Goal: Task Accomplishment & Management: Complete application form

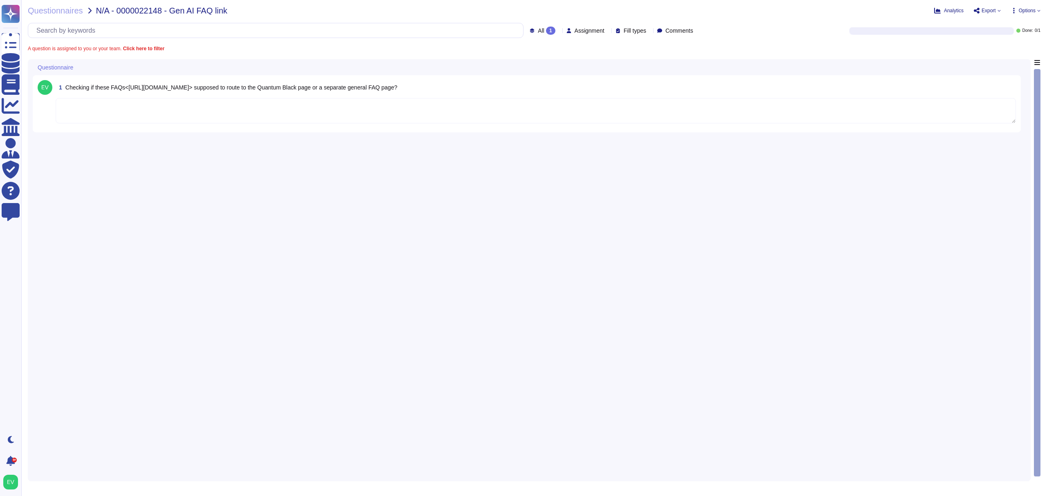
click at [92, 110] on textarea at bounding box center [536, 110] width 960 height 25
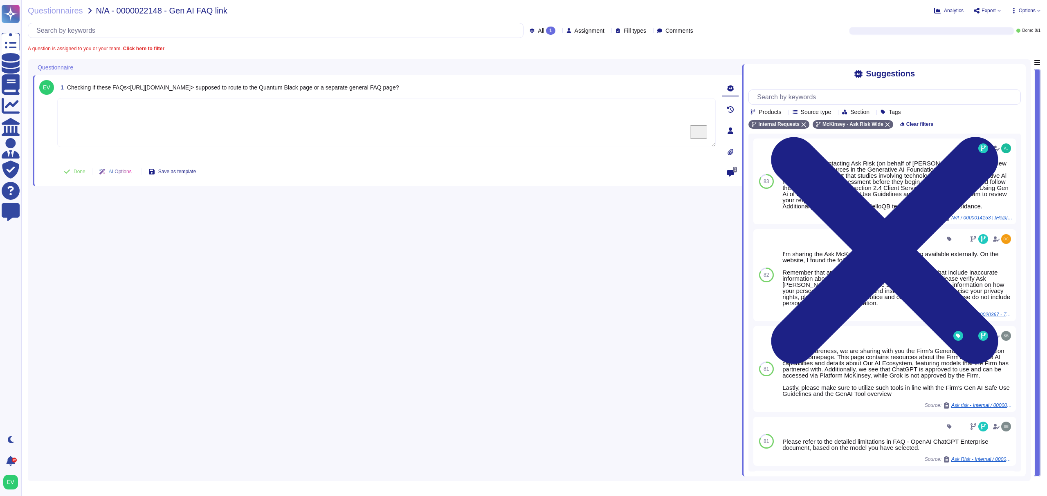
click at [164, 118] on textarea "To enrich screen reader interactions, please activate Accessibility in Grammarl…" at bounding box center [386, 122] width 658 height 49
paste textarea "Thank you once again for flagging this. As the platform behind the gen AI site …"
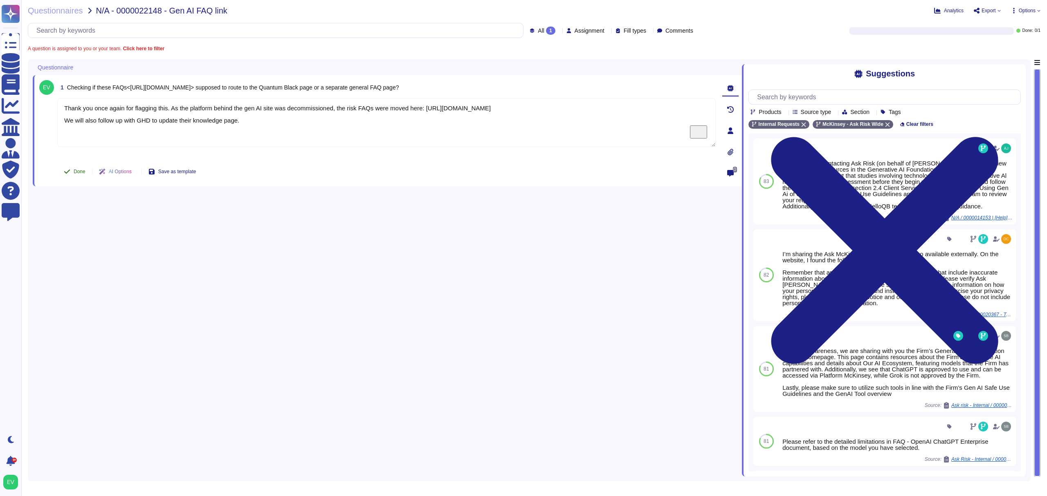
type textarea "Thank you once again for flagging this. As the platform behind the gen AI site …"
click at [75, 173] on span "Done" at bounding box center [80, 171] width 12 height 5
click at [70, 15] on div "Questionnaires N/A - 0000022148 - Gen AI FAQ link Analytics Export Options All …" at bounding box center [533, 248] width 1025 height 496
click at [41, 10] on span "Questionnaires" at bounding box center [55, 11] width 55 height 8
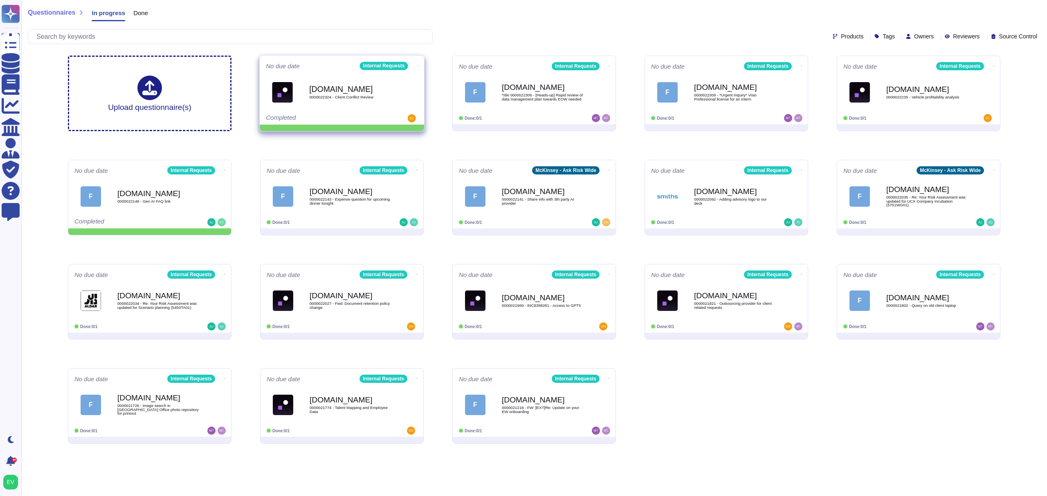
click at [417, 65] on icon at bounding box center [418, 66] width 2 height 2
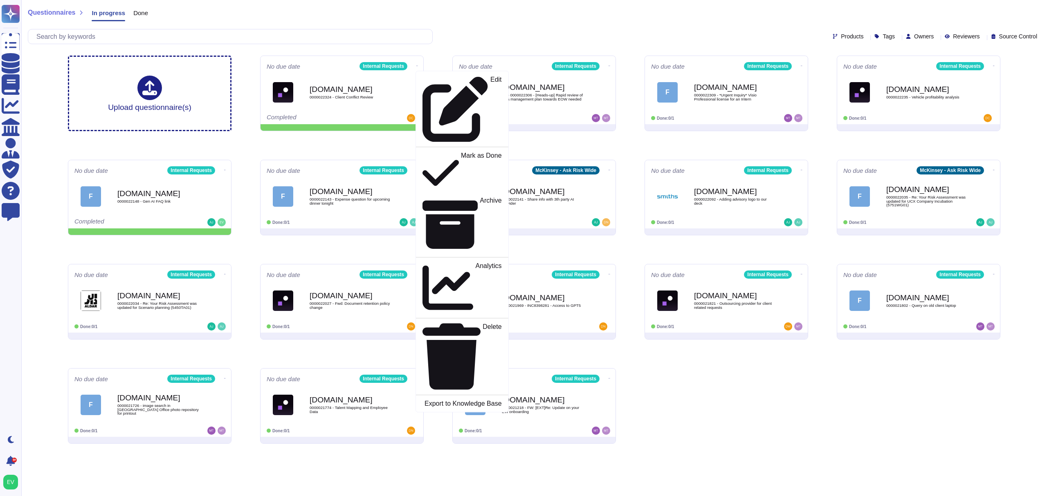
click at [492, 24] on div "Questionnaires In progress Done Products Tags Owners Reviewers Source Control" at bounding box center [533, 24] width 1025 height 49
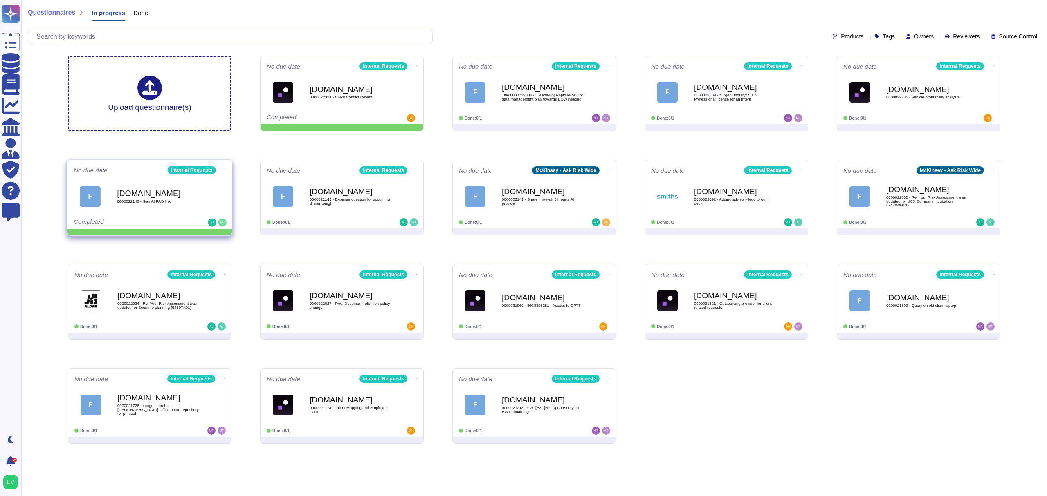
click at [225, 169] on icon at bounding box center [226, 170] width 2 height 2
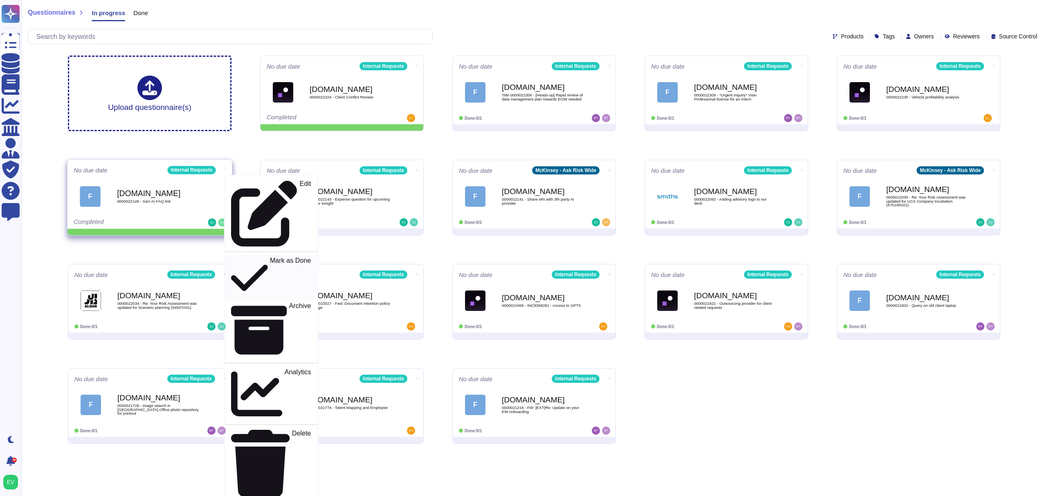
click at [270, 258] on p "Mark as Done" at bounding box center [290, 279] width 41 height 42
